Goal: Transaction & Acquisition: Obtain resource

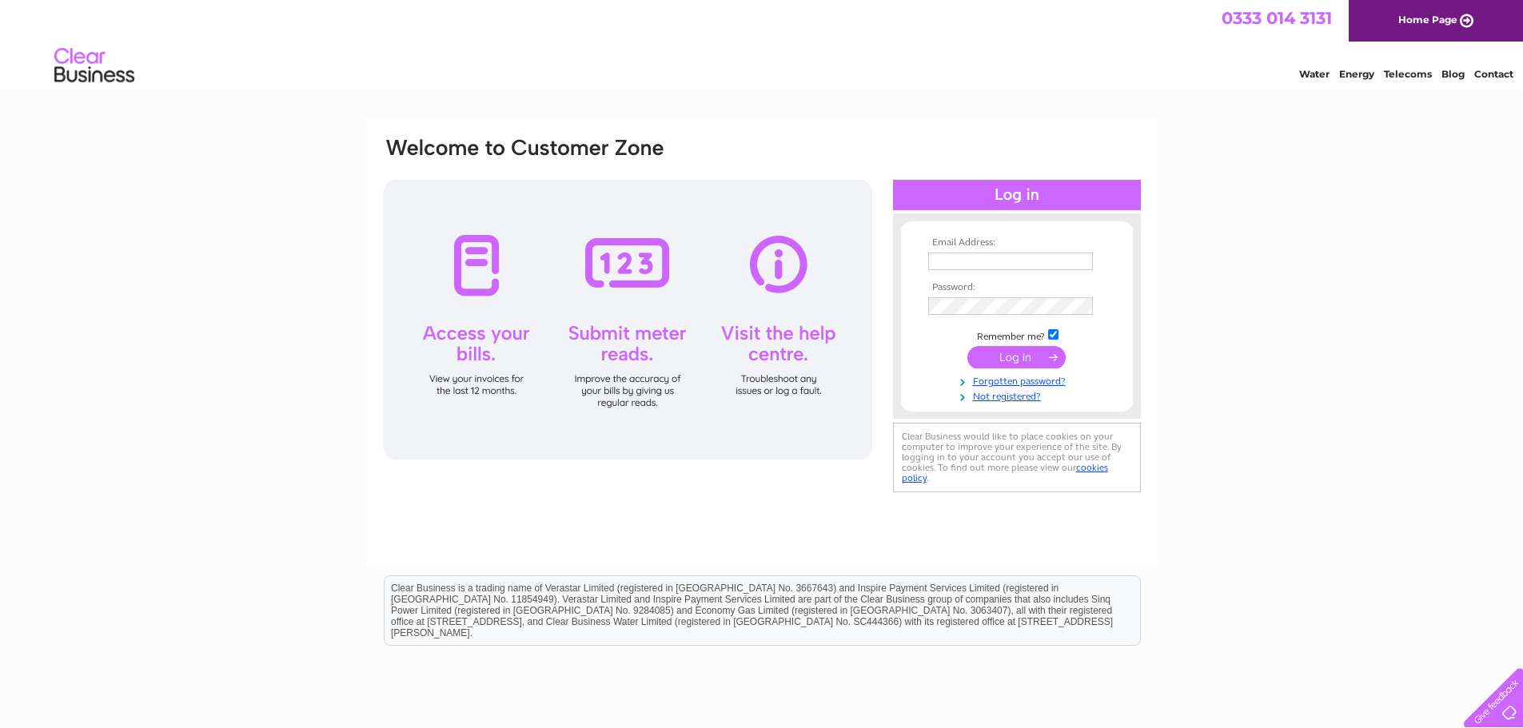
type input "[EMAIL_ADDRESS][DOMAIN_NAME]"
click at [1043, 361] on input "submit" at bounding box center [1016, 357] width 98 height 22
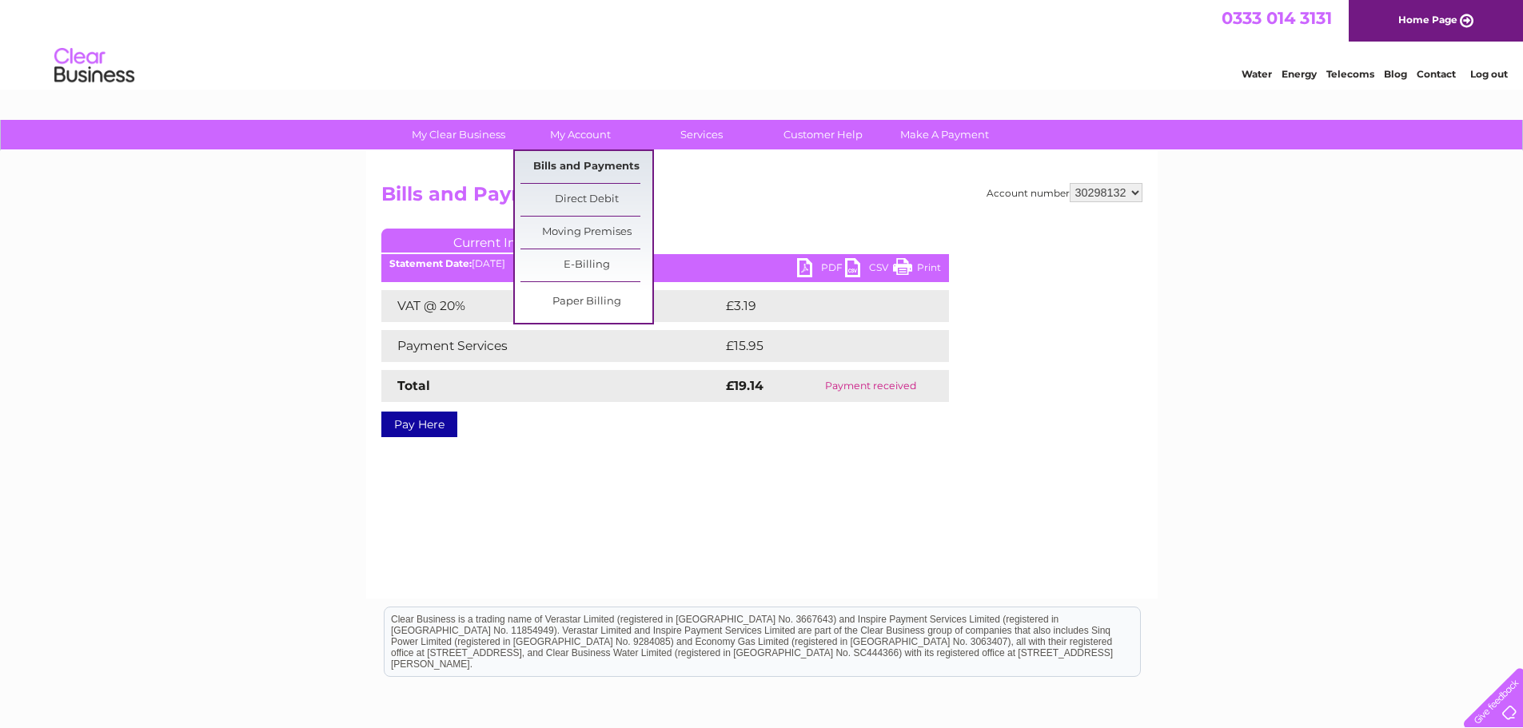
click at [609, 162] on link "Bills and Payments" at bounding box center [586, 167] width 132 height 32
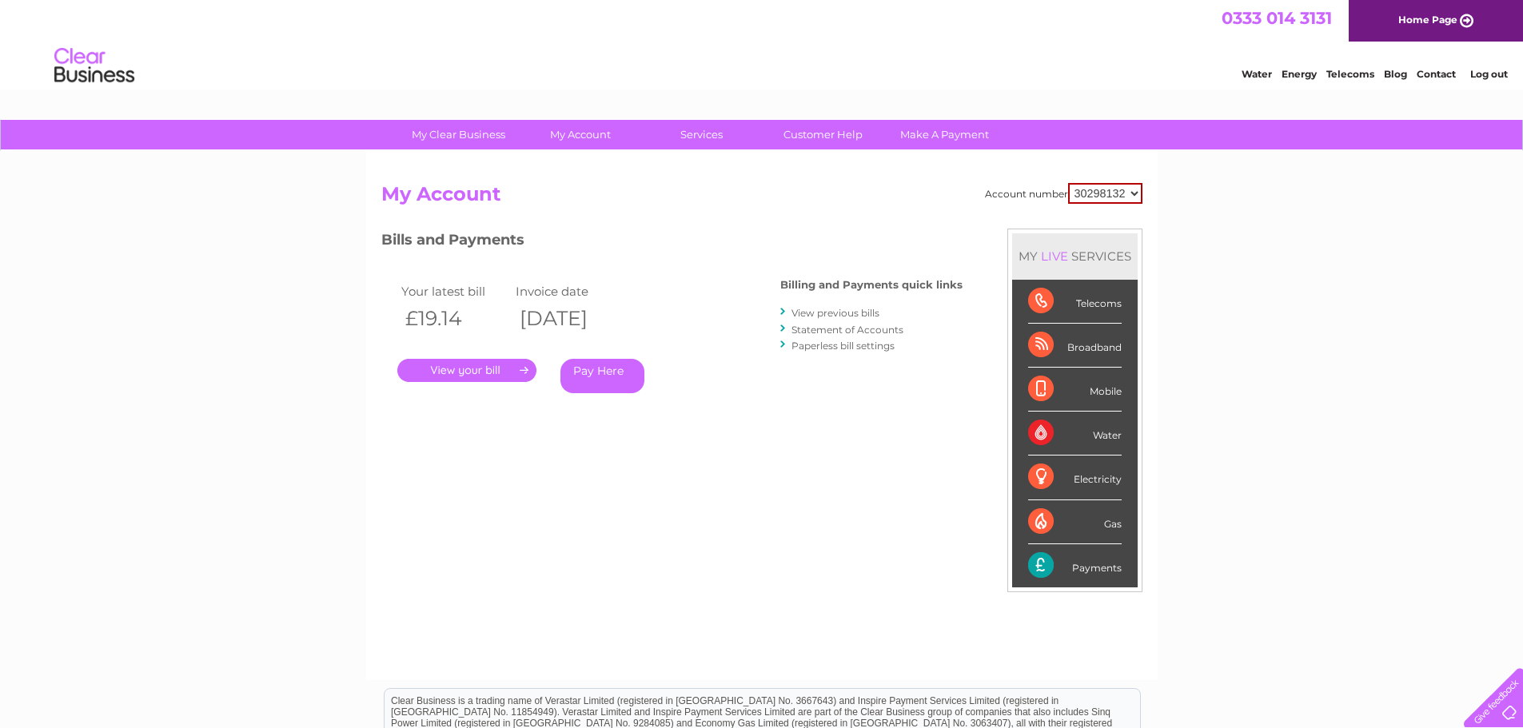
click at [482, 375] on link "." at bounding box center [466, 370] width 139 height 23
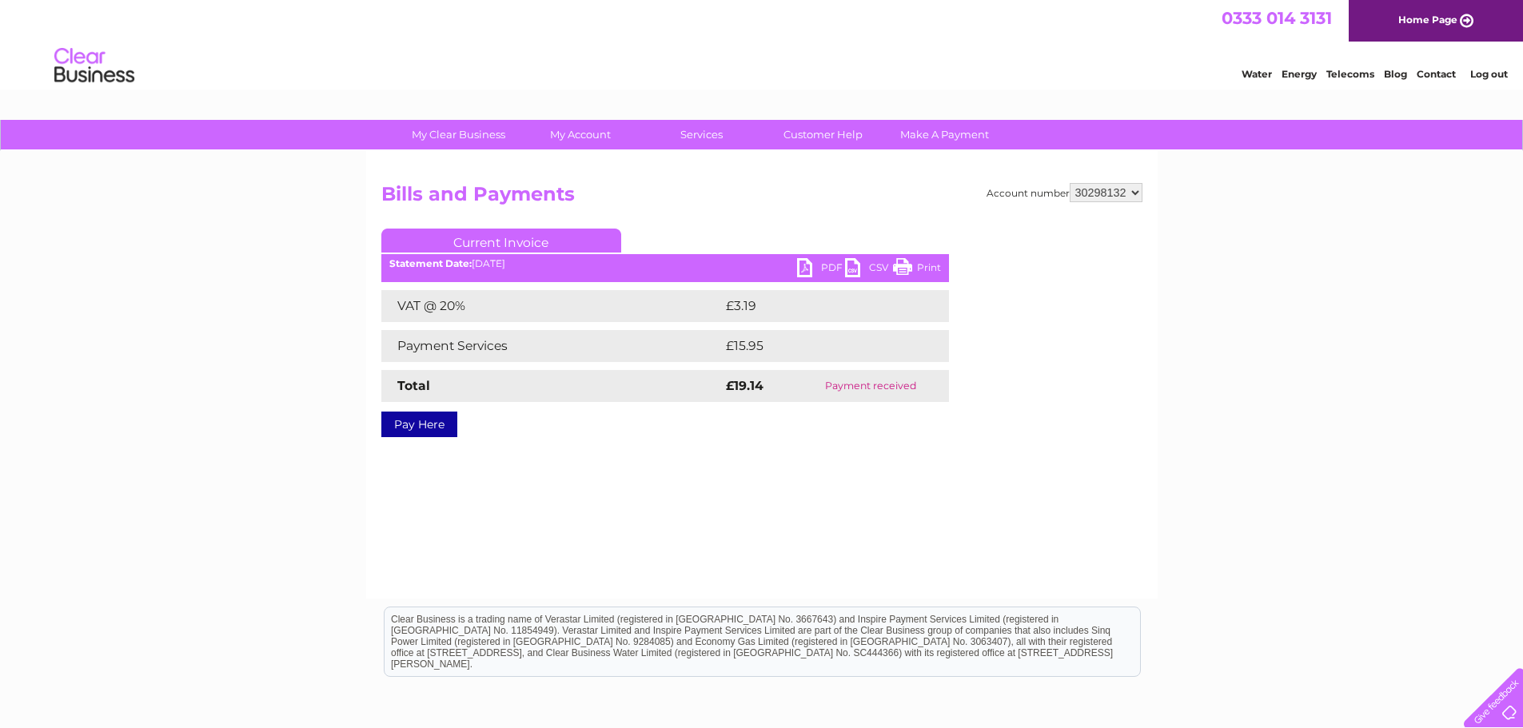
click at [1140, 193] on select "30298132 30306832" at bounding box center [1106, 192] width 73 height 19
select select "30306832"
click at [1070, 183] on select "30298132 30306832" at bounding box center [1106, 192] width 73 height 19
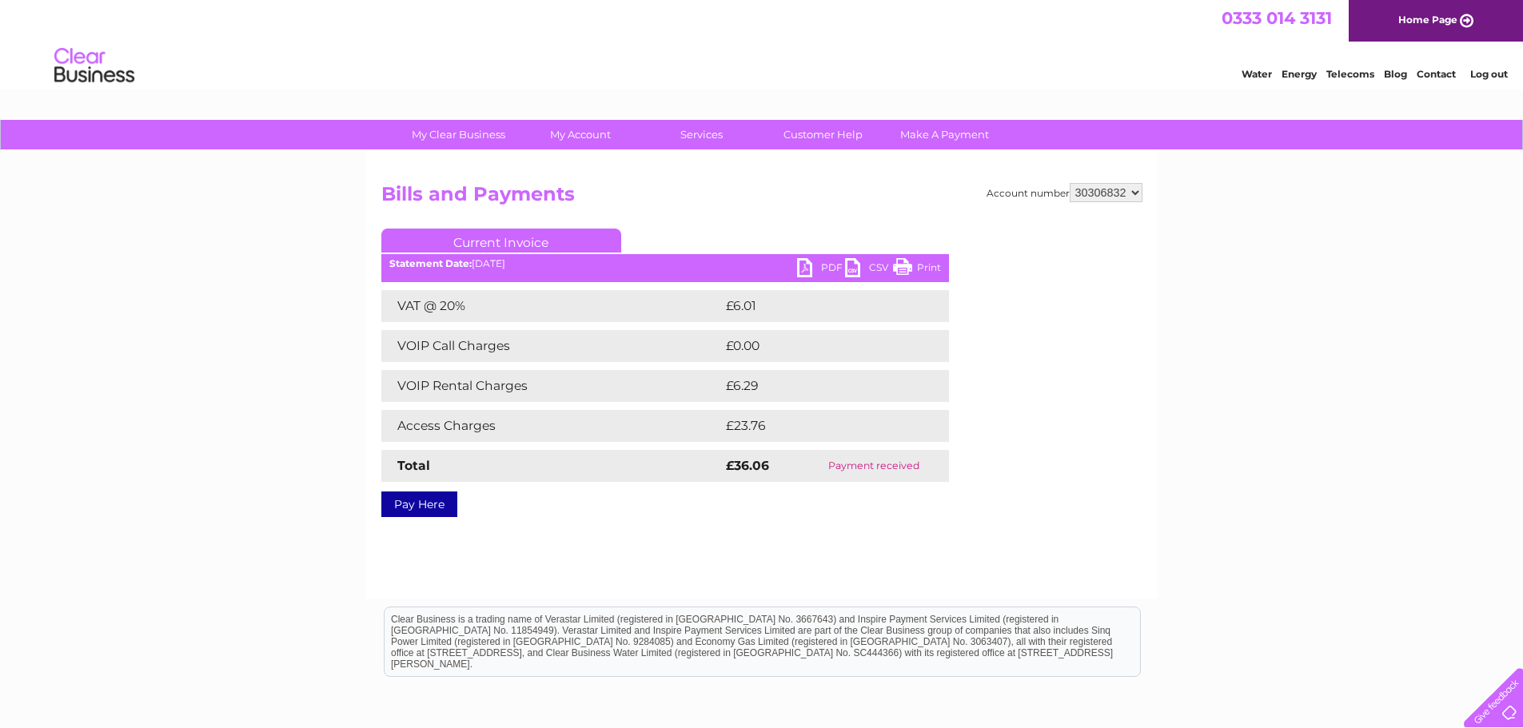
click at [799, 266] on link "PDF" at bounding box center [821, 269] width 48 height 23
